Goal: Task Accomplishment & Management: Manage account settings

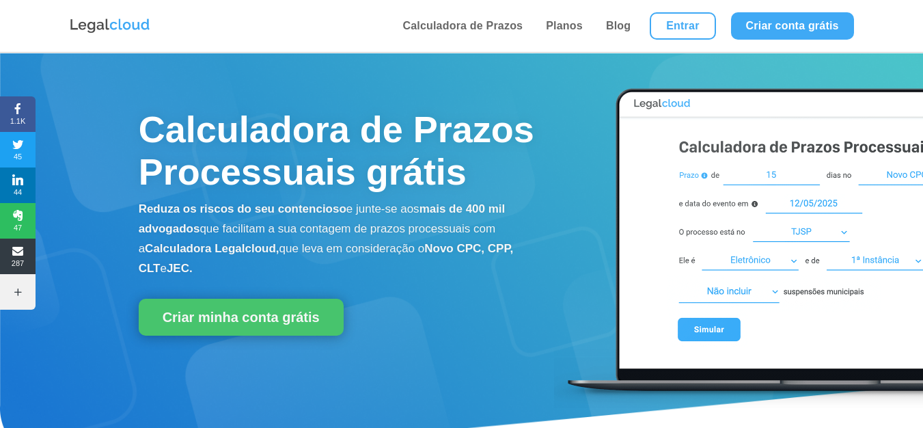
click at [689, 11] on li "Entrar" at bounding box center [682, 26] width 81 height 52
click at [682, 23] on link "Entrar" at bounding box center [683, 25] width 66 height 27
click at [682, 30] on link "Entrar" at bounding box center [683, 25] width 66 height 27
